Goal: Task Accomplishment & Management: Complete application form

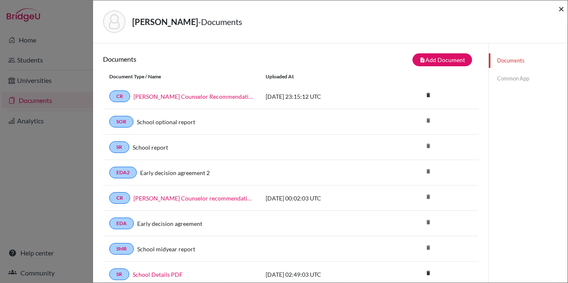
click at [560, 8] on span "×" at bounding box center [562, 9] width 6 height 12
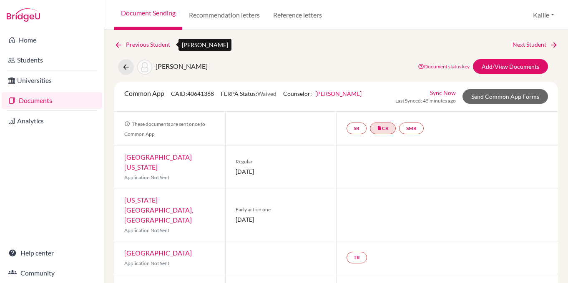
click at [158, 46] on link "Previous Student" at bounding box center [145, 44] width 63 height 9
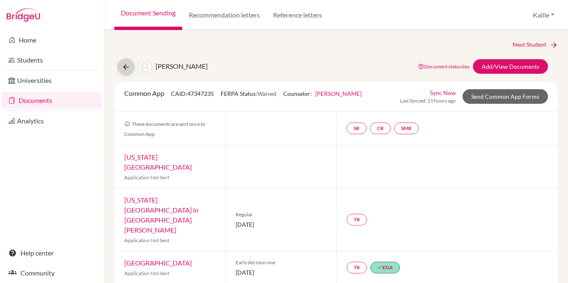
click at [125, 67] on icon at bounding box center [126, 67] width 8 height 8
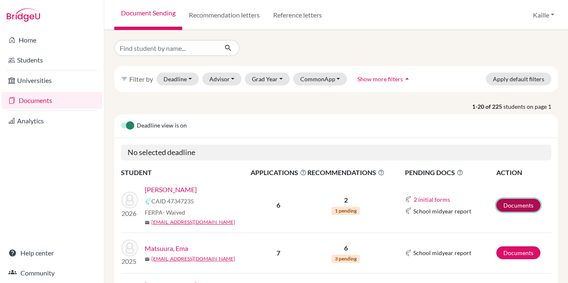
click at [516, 199] on link "Documents" at bounding box center [518, 205] width 44 height 13
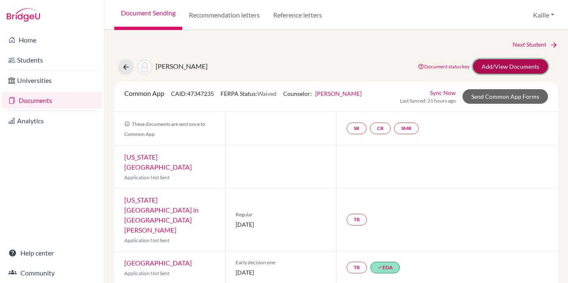
click at [516, 65] on link "Add/View Documents" at bounding box center [510, 66] width 75 height 15
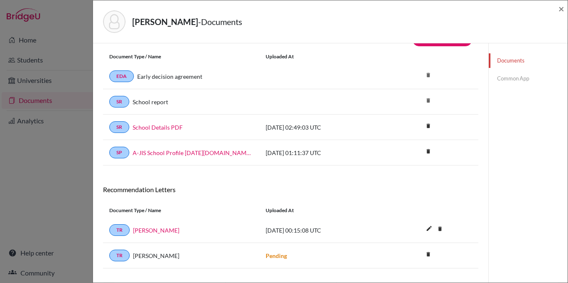
scroll to position [20, 0]
click at [157, 101] on link "School report" at bounding box center [150, 102] width 35 height 9
click at [521, 78] on link "Common App" at bounding box center [528, 78] width 79 height 15
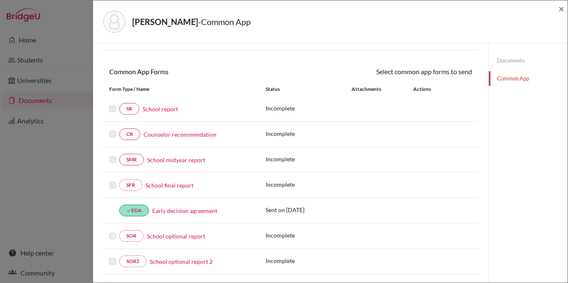
scroll to position [63, 0]
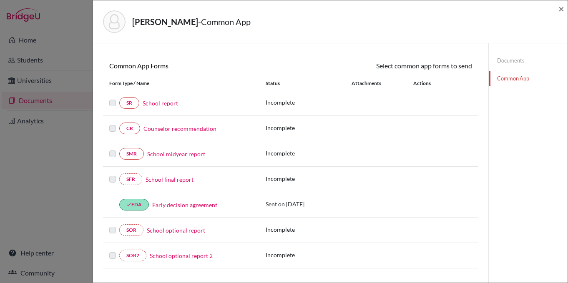
click at [171, 105] on link "School report" at bounding box center [160, 103] width 35 height 9
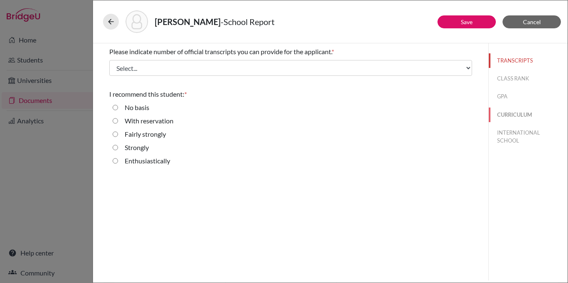
click at [517, 116] on button "CURRICULUM" at bounding box center [528, 115] width 79 height 15
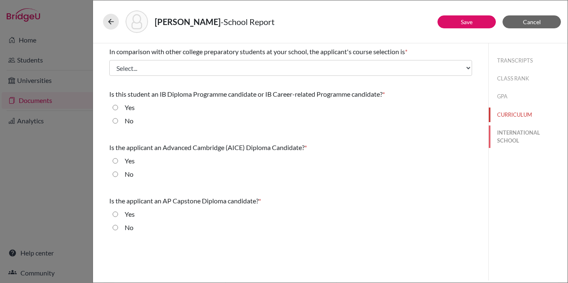
click at [519, 139] on button "INTERNATIONAL SCHOOL" at bounding box center [528, 137] width 79 height 23
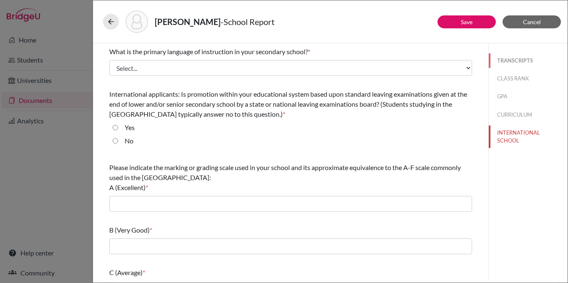
click at [517, 60] on button "TRANSCRIPTS" at bounding box center [528, 60] width 79 height 15
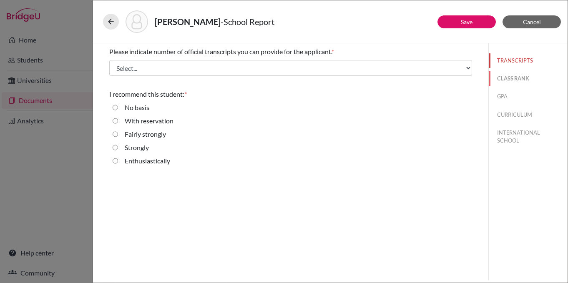
click at [508, 79] on button "CLASS RANK" at bounding box center [528, 78] width 79 height 15
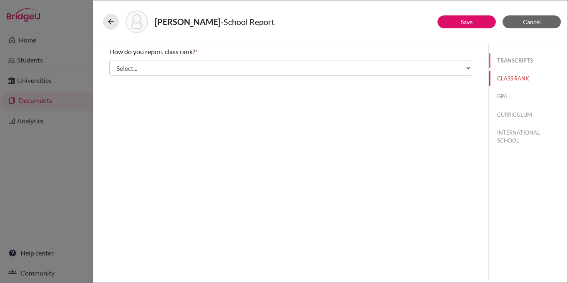
click at [510, 62] on button "TRANSCRIPTS" at bounding box center [528, 60] width 79 height 15
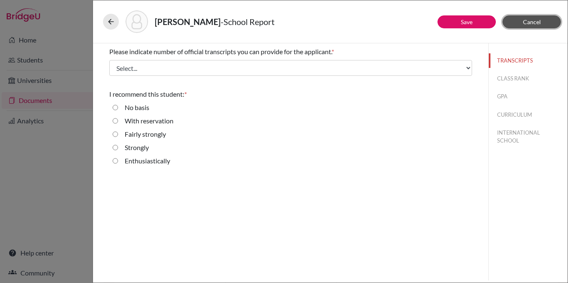
click at [535, 22] on span "Cancel" at bounding box center [532, 21] width 18 height 7
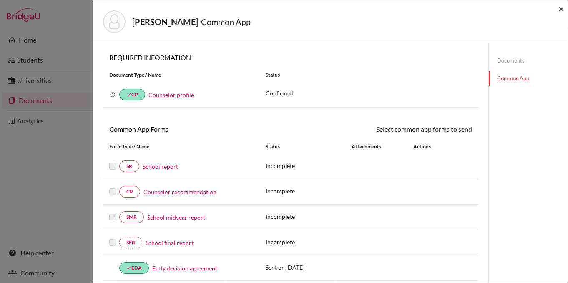
click at [561, 8] on span "×" at bounding box center [562, 9] width 6 height 12
